Goal: Information Seeking & Learning: Learn about a topic

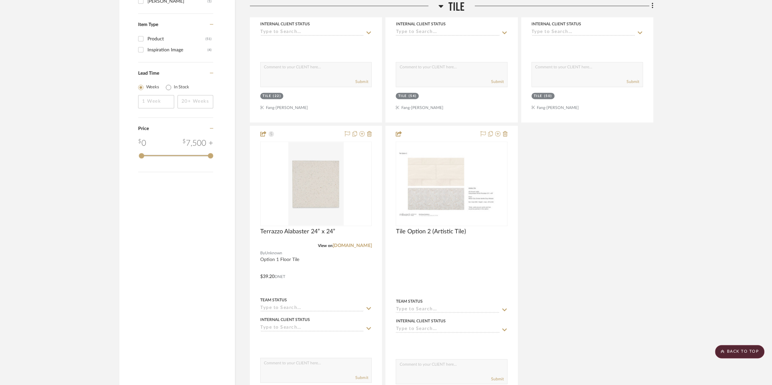
scroll to position [879, 0]
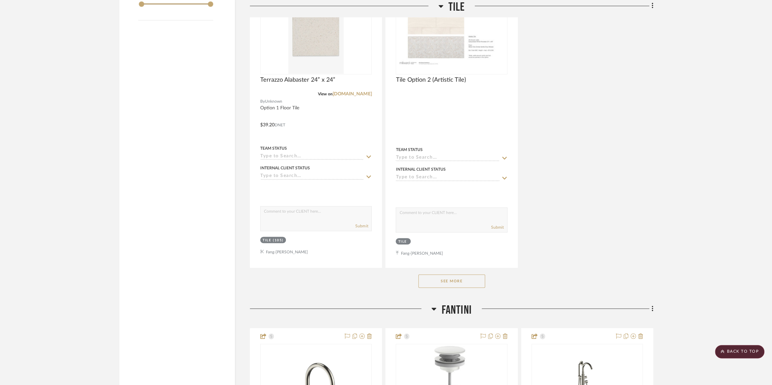
click at [440, 282] on button "See More" at bounding box center [451, 281] width 67 height 13
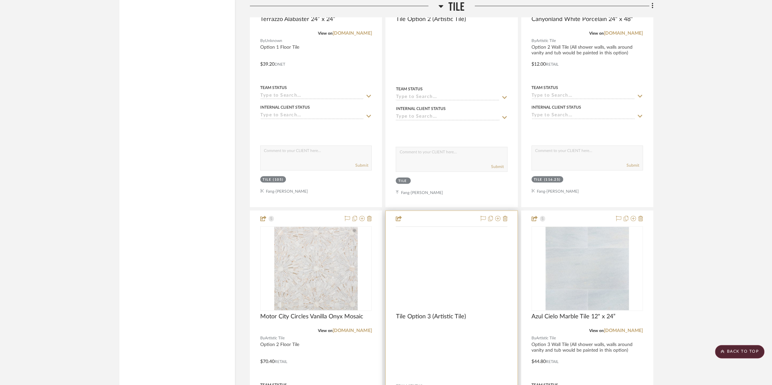
scroll to position [1031, 0]
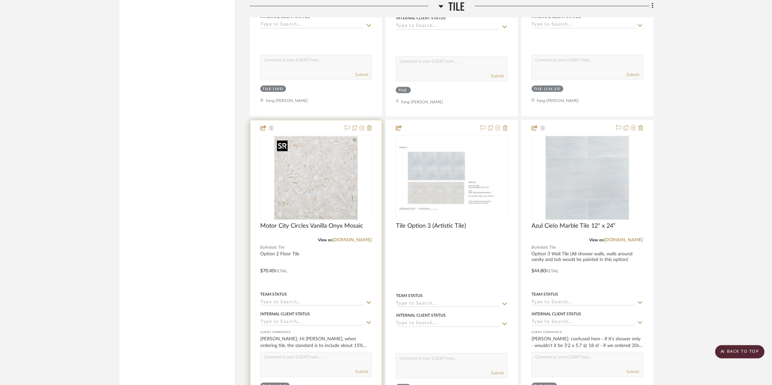
click at [318, 185] on img "0" at bounding box center [315, 177] width 83 height 83
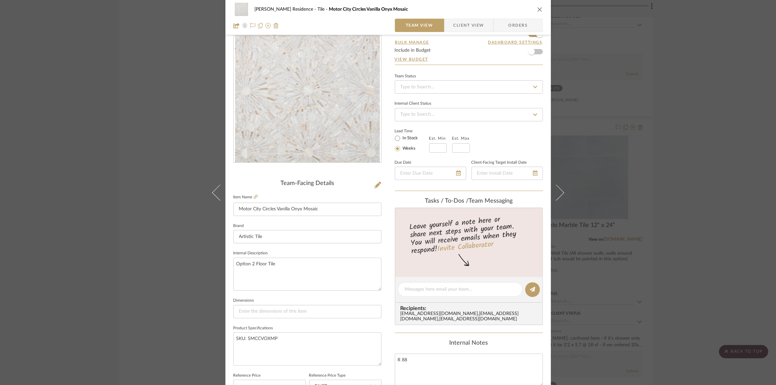
scroll to position [60, 0]
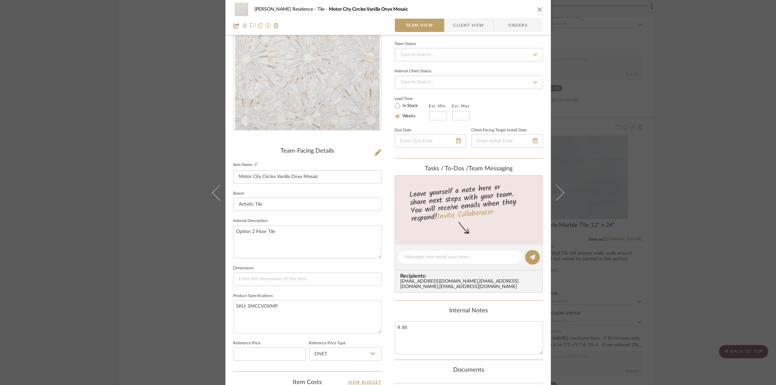
click at [466, 26] on span "Client View" at bounding box center [469, 25] width 31 height 13
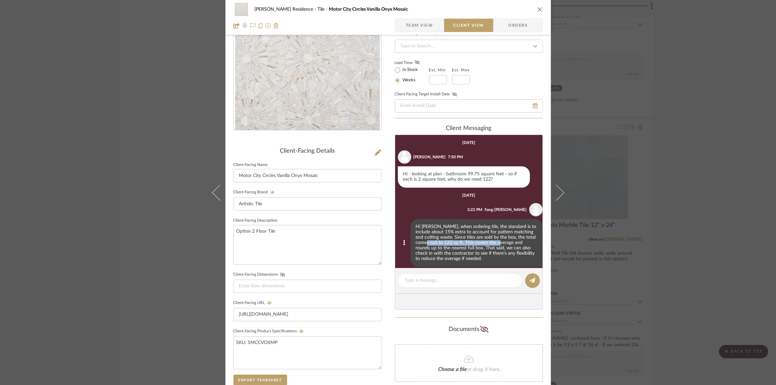
drag, startPoint x: 431, startPoint y: 245, endPoint x: 506, endPoint y: 242, distance: 75.1
click at [506, 242] on div "Hi [PERSON_NAME], when ordering tile, the standard is to include about 15% extr…" at bounding box center [477, 243] width 132 height 48
drag, startPoint x: 494, startPoint y: 246, endPoint x: 438, endPoint y: 249, distance: 56.5
click at [438, 249] on div "Hi [PERSON_NAME], when ordering tile, the standard is to include about 15% extr…" at bounding box center [477, 243] width 132 height 48
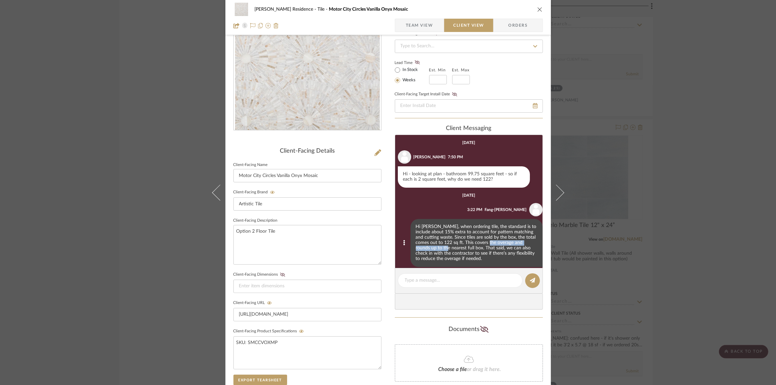
click at [438, 249] on div "Hi [PERSON_NAME], when ordering tile, the standard is to include about 15% extr…" at bounding box center [477, 243] width 132 height 48
drag, startPoint x: 472, startPoint y: 249, endPoint x: 471, endPoint y: 252, distance: 3.7
click at [471, 252] on div "Hi [PERSON_NAME], when ordering tile, the standard is to include about 15% extr…" at bounding box center [477, 243] width 132 height 48
drag, startPoint x: 437, startPoint y: 250, endPoint x: 509, endPoint y: 252, distance: 72.4
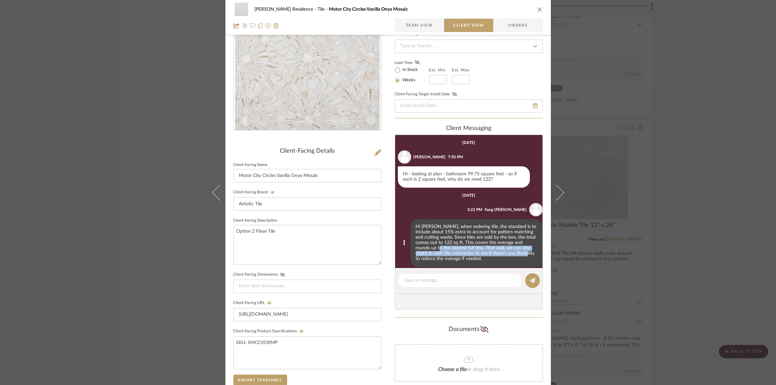
click at [509, 252] on div "Hi [PERSON_NAME], when ordering tile, the standard is to include about 15% extr…" at bounding box center [477, 243] width 132 height 48
drag, startPoint x: 509, startPoint y: 252, endPoint x: 506, endPoint y: 254, distance: 4.0
click at [509, 252] on div "Hi [PERSON_NAME], when ordering tile, the standard is to include about 15% extr…" at bounding box center [477, 243] width 132 height 48
click at [477, 255] on div "Hi [PERSON_NAME], when ordering tile, the standard is to include about 15% extr…" at bounding box center [477, 243] width 132 height 48
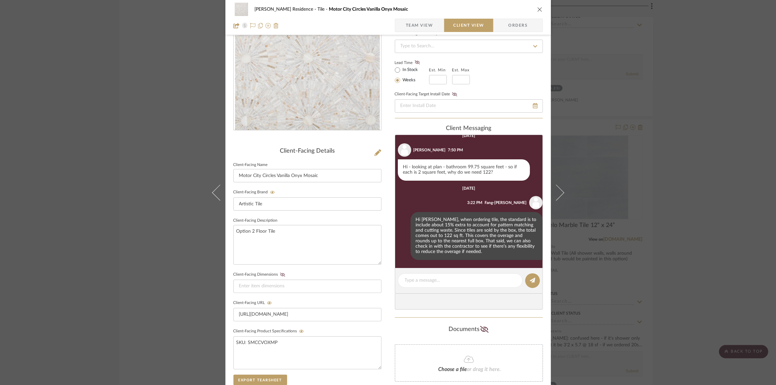
click at [702, 208] on div "[PERSON_NAME] Residence Tile Motor City Circles Vanilla Onyx Mosaic Team View C…" at bounding box center [388, 192] width 776 height 385
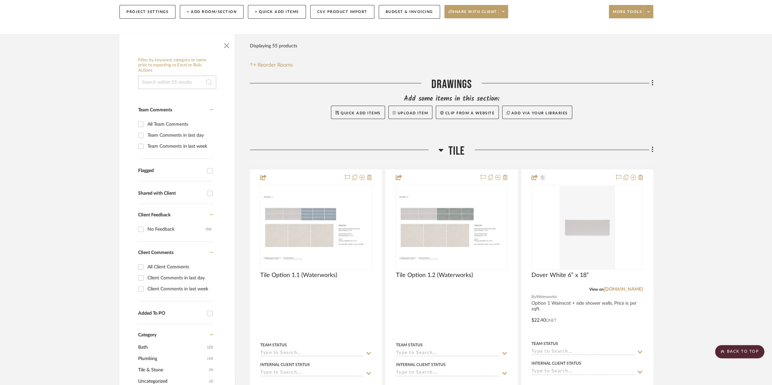
scroll to position [0, 0]
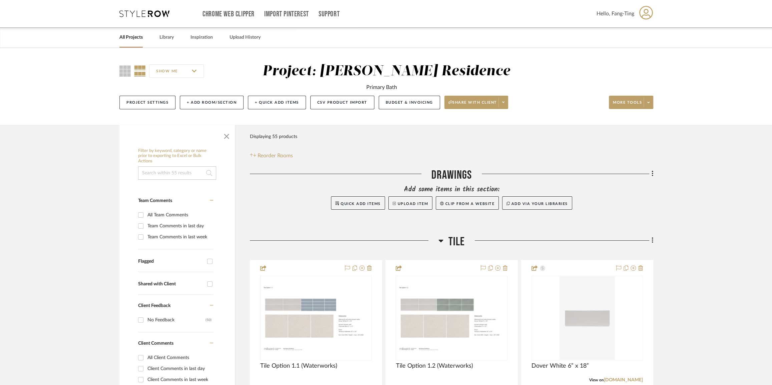
click at [136, 39] on link "All Projects" at bounding box center [130, 37] width 23 height 9
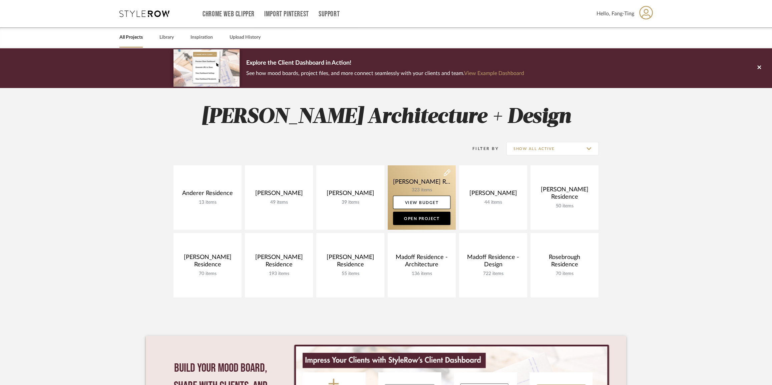
click at [423, 178] on link at bounding box center [422, 197] width 68 height 64
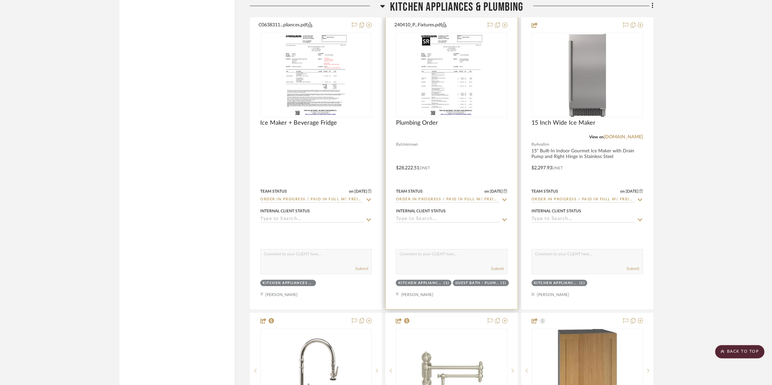
scroll to position [4792, 0]
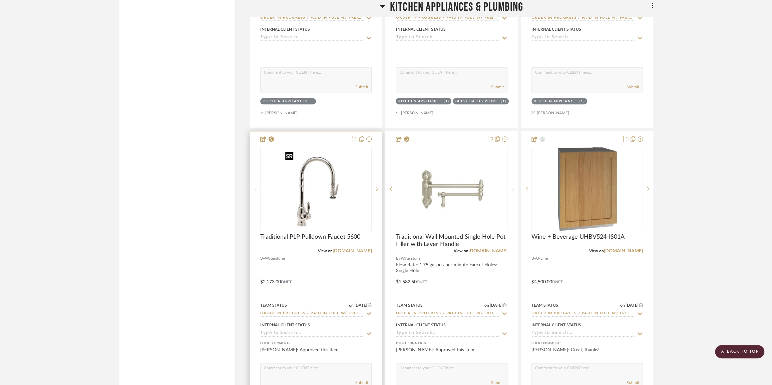
click at [340, 194] on img "0" at bounding box center [316, 188] width 67 height 83
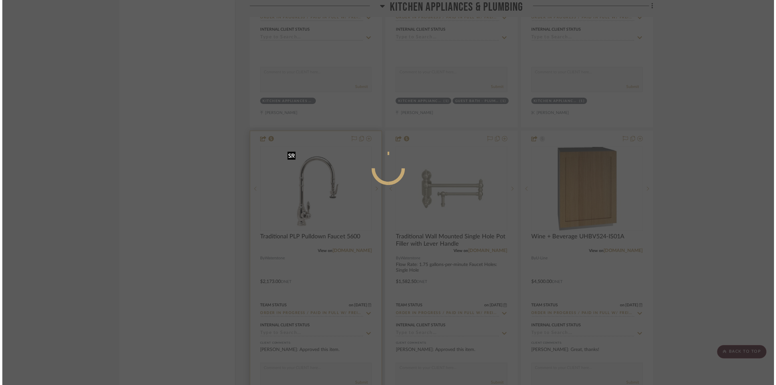
scroll to position [0, 0]
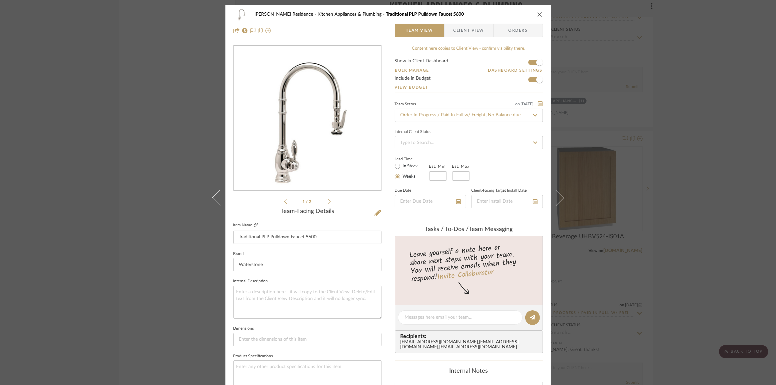
click at [255, 225] on icon at bounding box center [256, 225] width 4 height 4
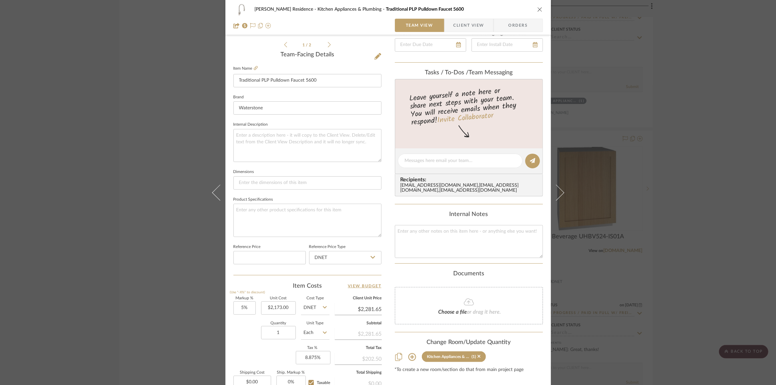
scroll to position [82, 0]
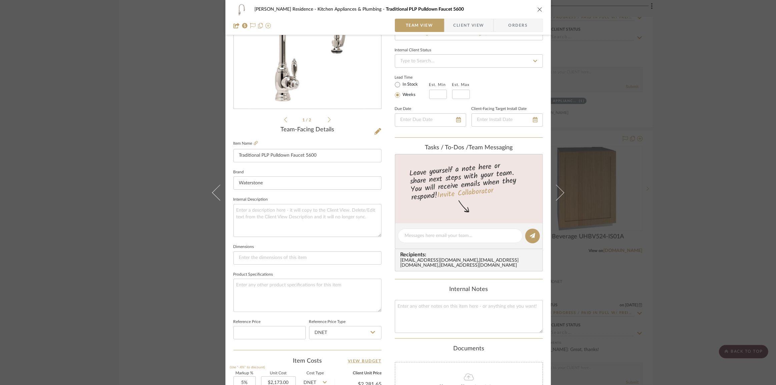
click at [471, 29] on span "Client View" at bounding box center [469, 25] width 31 height 13
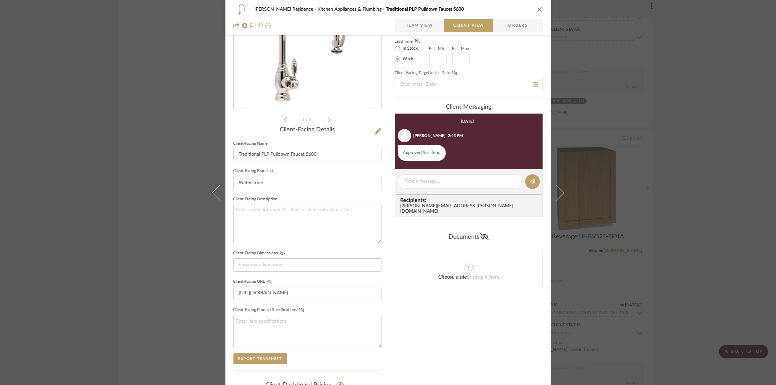
click at [669, 200] on div "[PERSON_NAME] Residence Kitchen Appliances & Plumbing Traditional PLP Pulldown …" at bounding box center [388, 192] width 776 height 385
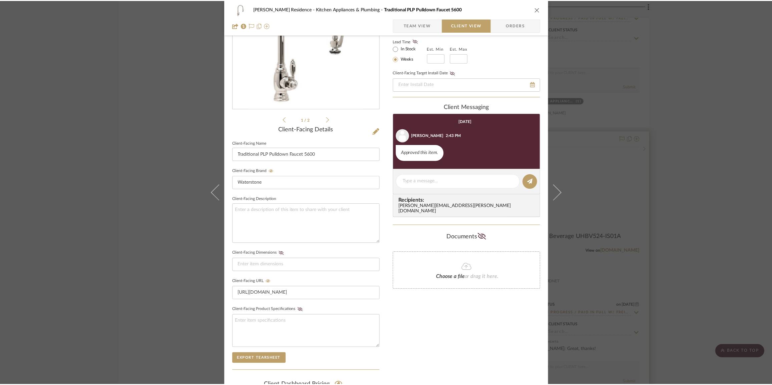
scroll to position [4792, 0]
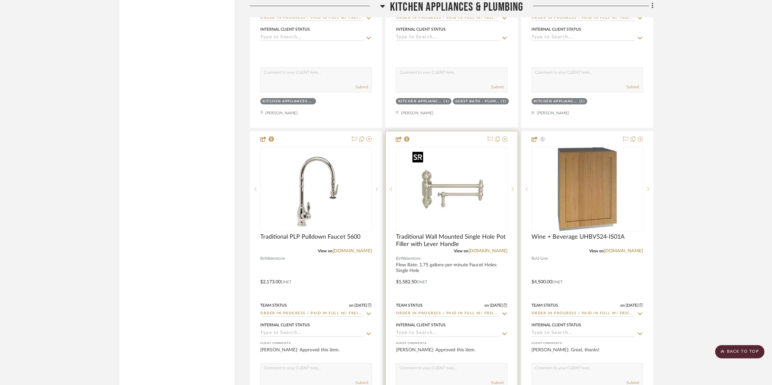
click at [454, 199] on img "0" at bounding box center [451, 188] width 83 height 83
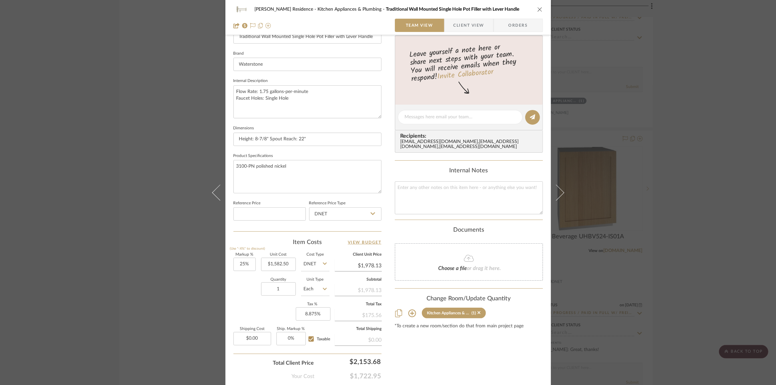
scroll to position [212, 0]
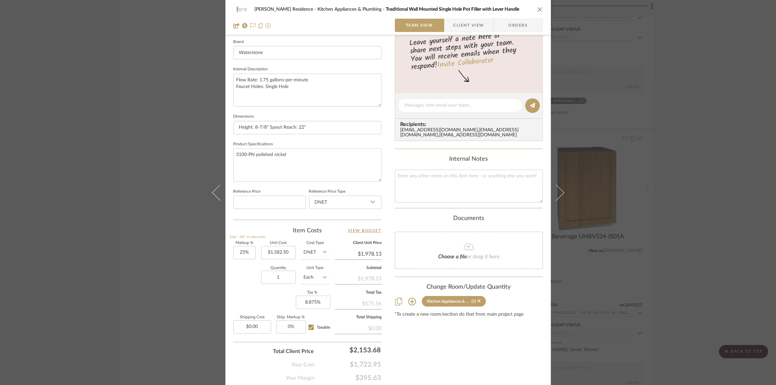
click at [173, 214] on div "[PERSON_NAME] Residence Kitchen Appliances & Plumbing Traditional Wall Mounted …" at bounding box center [388, 192] width 776 height 385
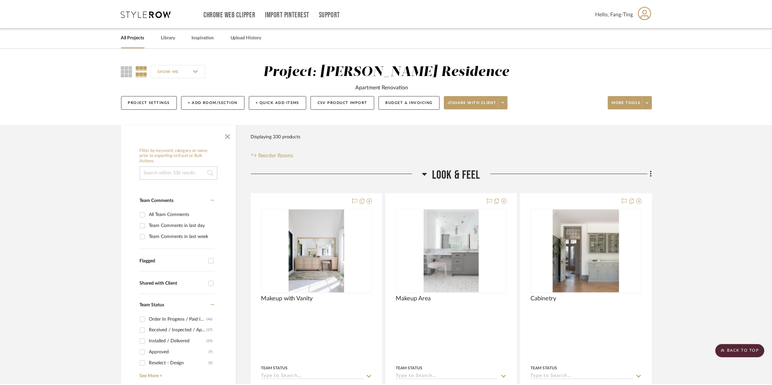
scroll to position [4792, 0]
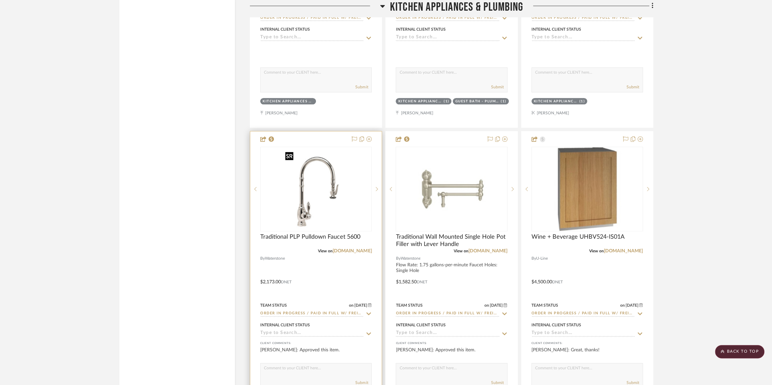
click at [334, 199] on img "0" at bounding box center [316, 188] width 67 height 83
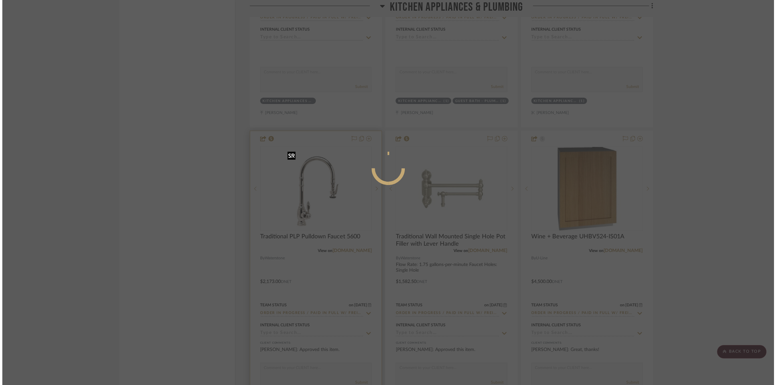
scroll to position [0, 0]
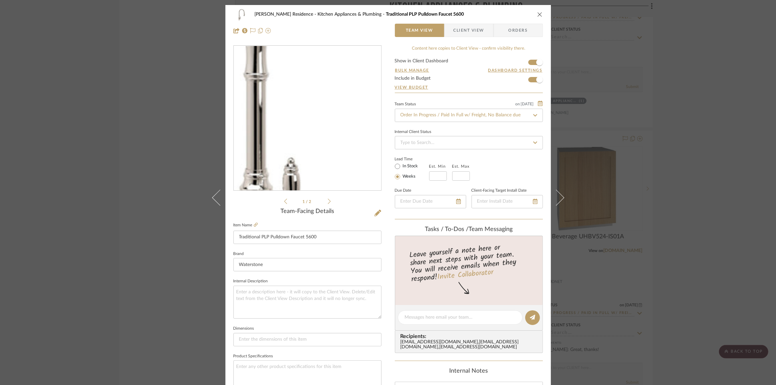
drag, startPoint x: 298, startPoint y: 127, endPoint x: 271, endPoint y: 142, distance: 30.5
click at [271, 142] on img "0" at bounding box center [308, 118] width 116 height 145
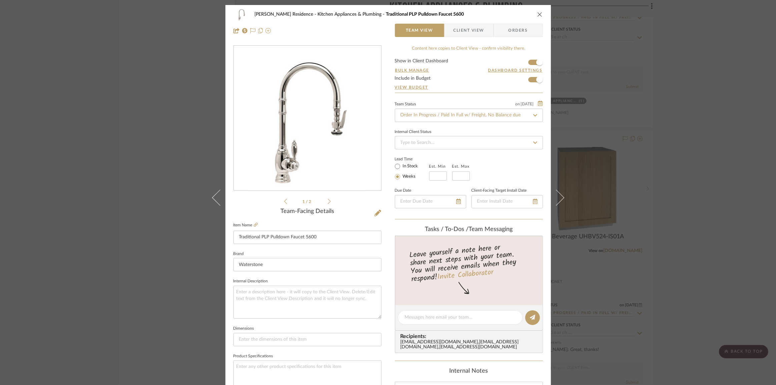
drag, startPoint x: 359, startPoint y: 236, endPoint x: 182, endPoint y: 163, distance: 191.2
click at [182, 163] on div "[PERSON_NAME] Residence Kitchen Appliances & Plumbing Traditional PLP Pulldown …" at bounding box center [388, 192] width 776 height 385
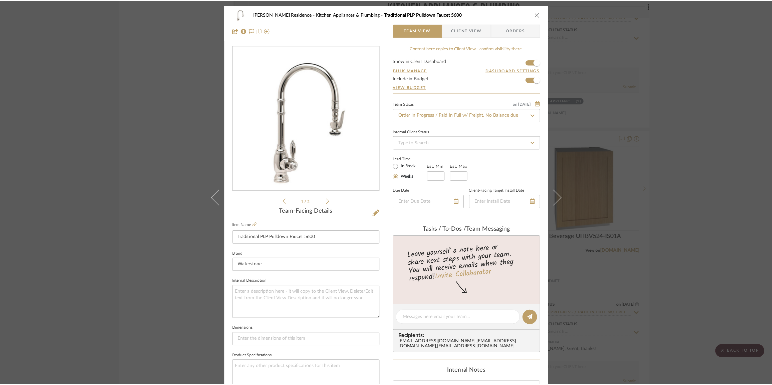
scroll to position [4792, 0]
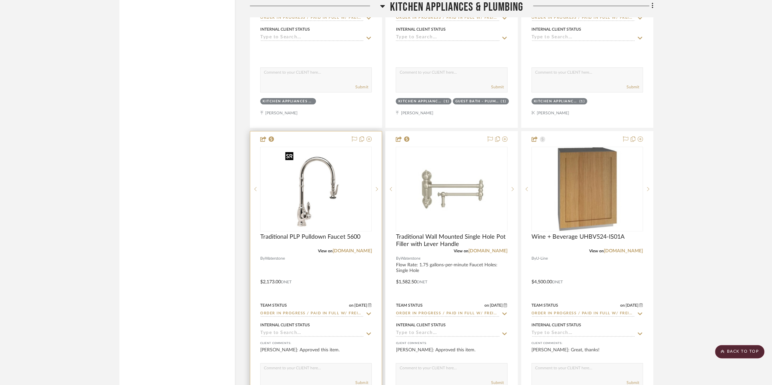
click at [347, 183] on img "0" at bounding box center [316, 188] width 67 height 83
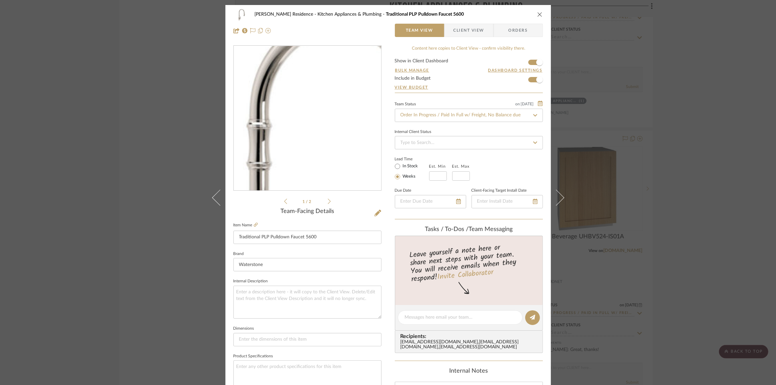
drag, startPoint x: 297, startPoint y: 97, endPoint x: 267, endPoint y: 120, distance: 37.6
click at [267, 120] on img "0" at bounding box center [308, 118] width 116 height 145
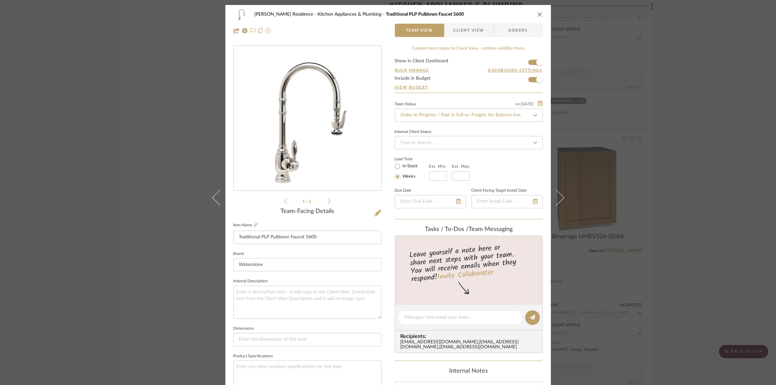
drag, startPoint x: 374, startPoint y: 207, endPoint x: 293, endPoint y: 137, distance: 107.4
click at [293, 137] on img "0" at bounding box center [308, 118] width 116 height 145
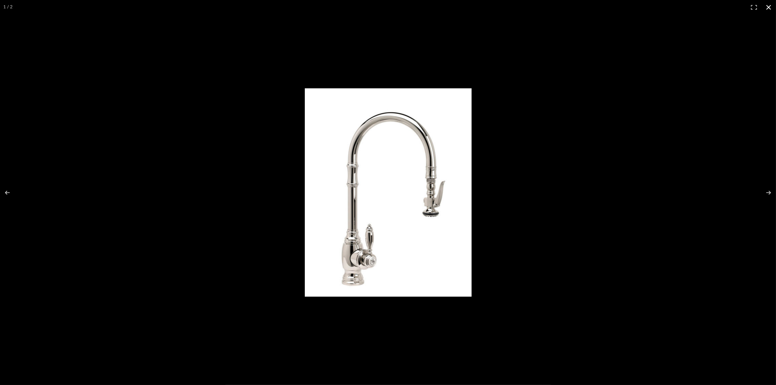
click at [391, 70] on div at bounding box center [388, 192] width 776 height 385
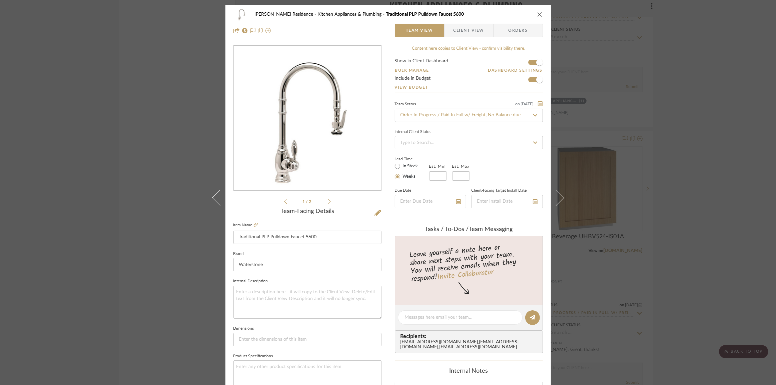
drag, startPoint x: 539, startPoint y: 13, endPoint x: 531, endPoint y: 12, distance: 8.4
click at [539, 13] on icon "close" at bounding box center [539, 14] width 5 height 5
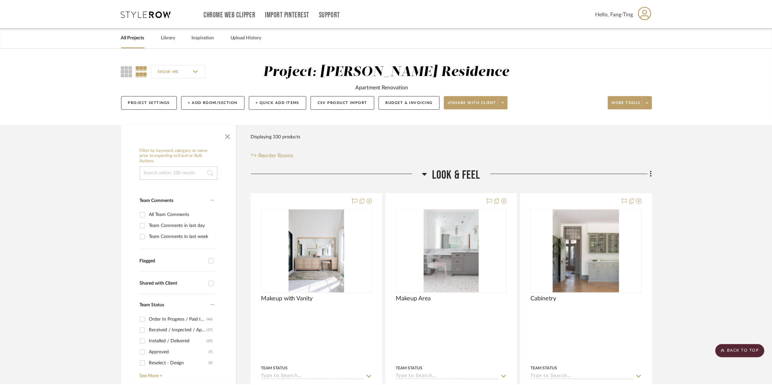
scroll to position [4792, 0]
